Goal: Obtain resource: Download file/media

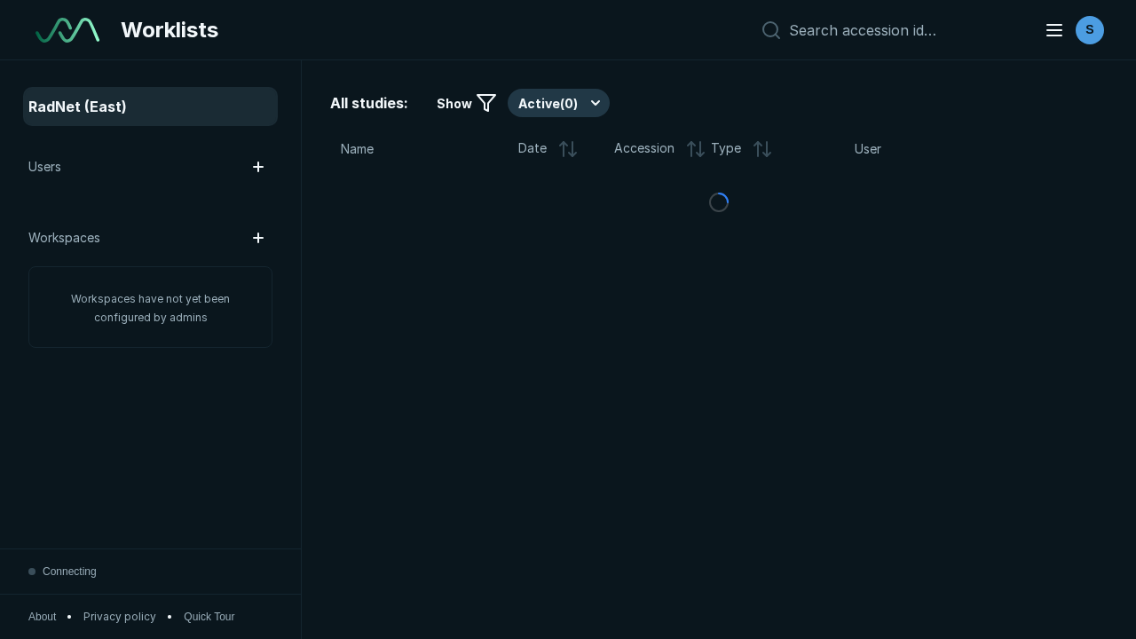
scroll to position [4847, 7393]
